Goal: Task Accomplishment & Management: Use online tool/utility

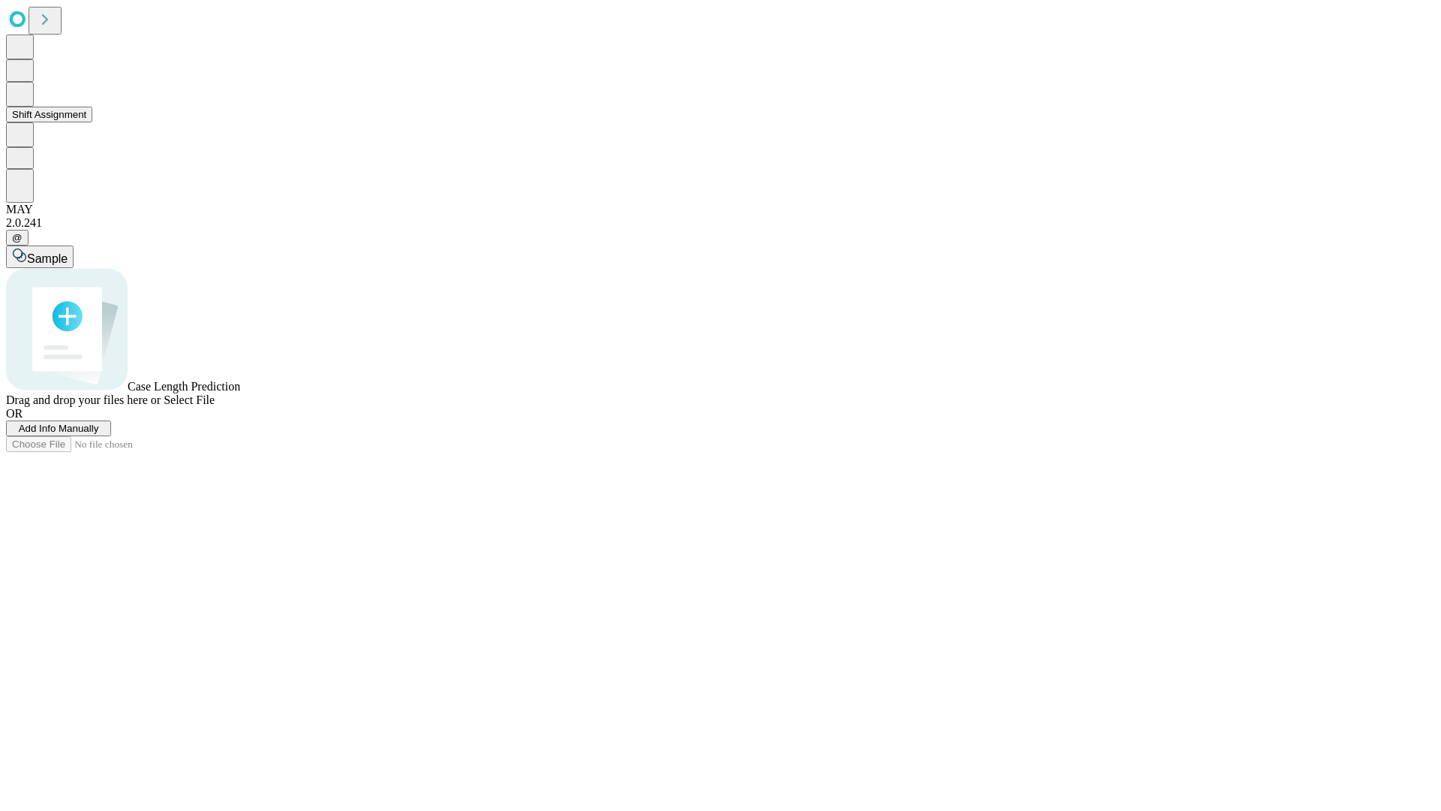
click at [92, 122] on button "Shift Assignment" at bounding box center [49, 115] width 86 height 16
